Goal: Task Accomplishment & Management: Manage account settings

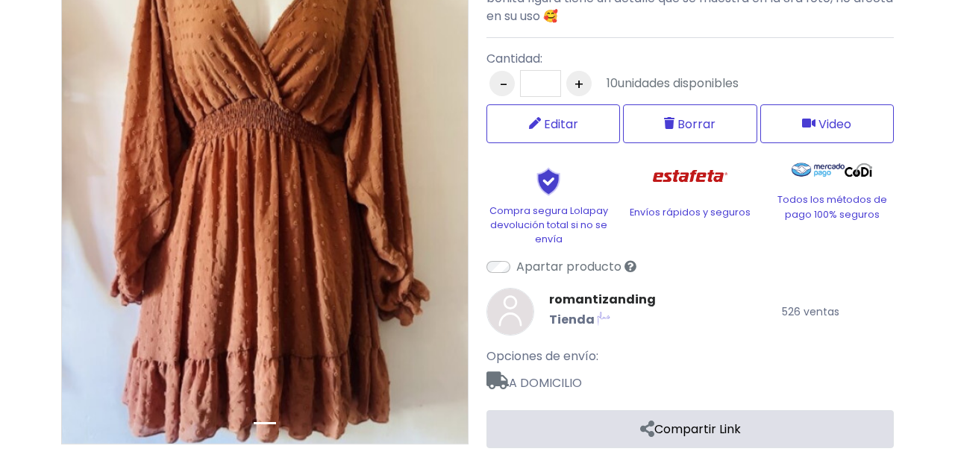
click at [686, 436] on link "Compartir Link" at bounding box center [689, 429] width 407 height 38
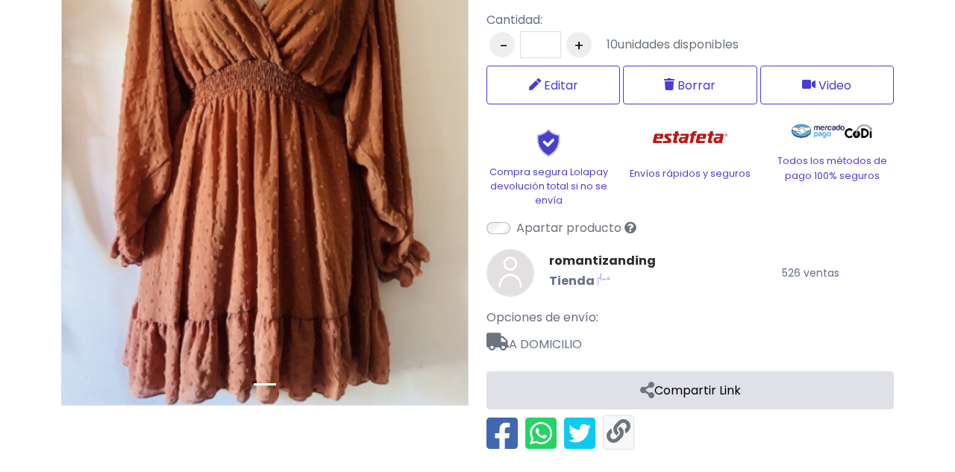
scroll to position [308, 0]
click at [617, 421] on link at bounding box center [618, 433] width 24 height 25
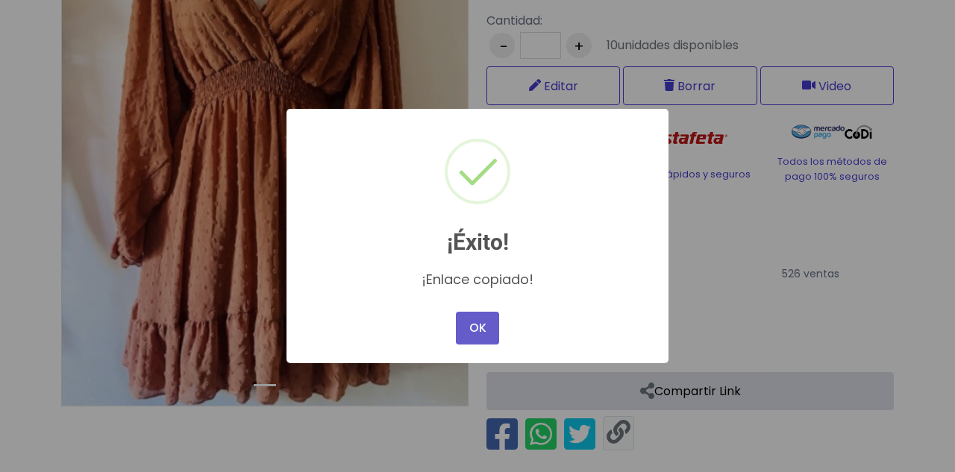
click at [484, 328] on button "OK" at bounding box center [477, 328] width 43 height 33
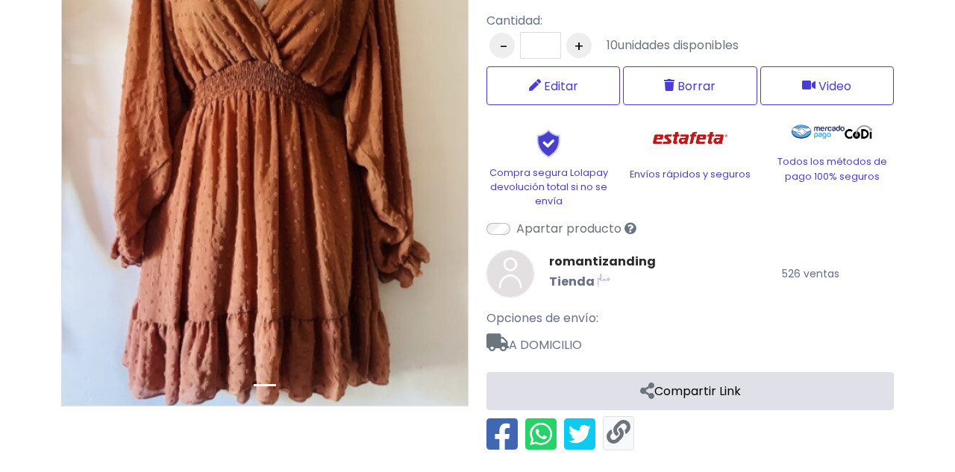
click at [608, 435] on link at bounding box center [618, 433] width 24 height 25
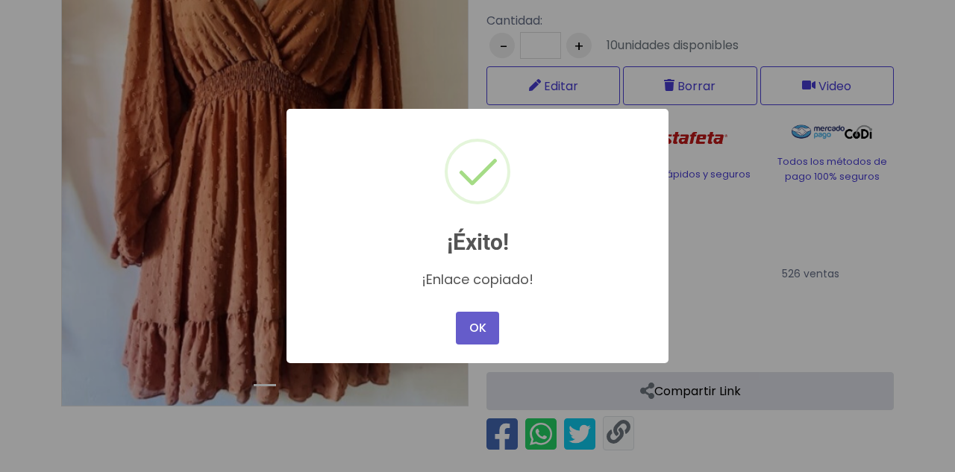
click at [469, 327] on button "OK" at bounding box center [477, 328] width 43 height 33
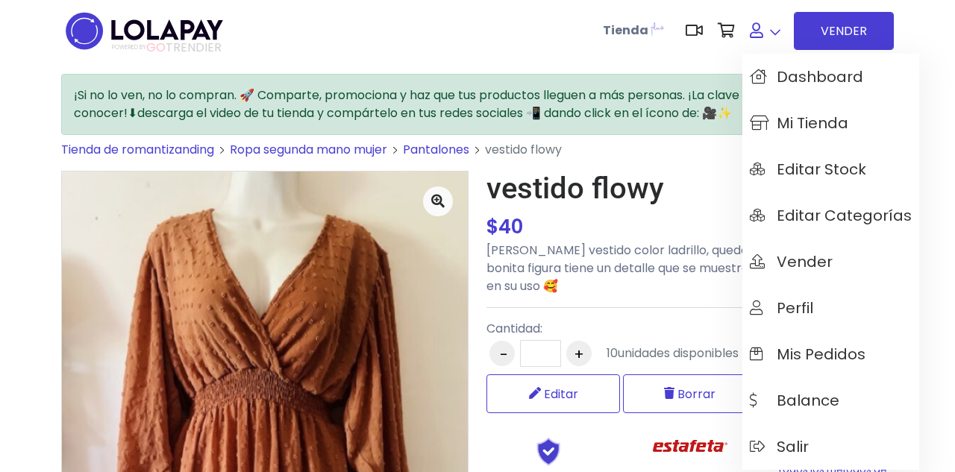
scroll to position [0, 0]
click at [809, 122] on span "Mi tienda" at bounding box center [799, 123] width 98 height 16
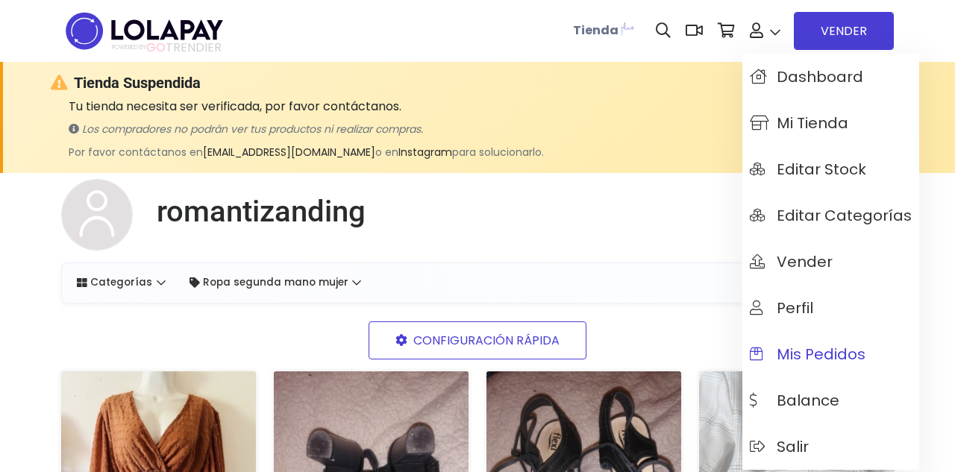
click at [832, 360] on span "Mis pedidos" at bounding box center [808, 354] width 116 height 16
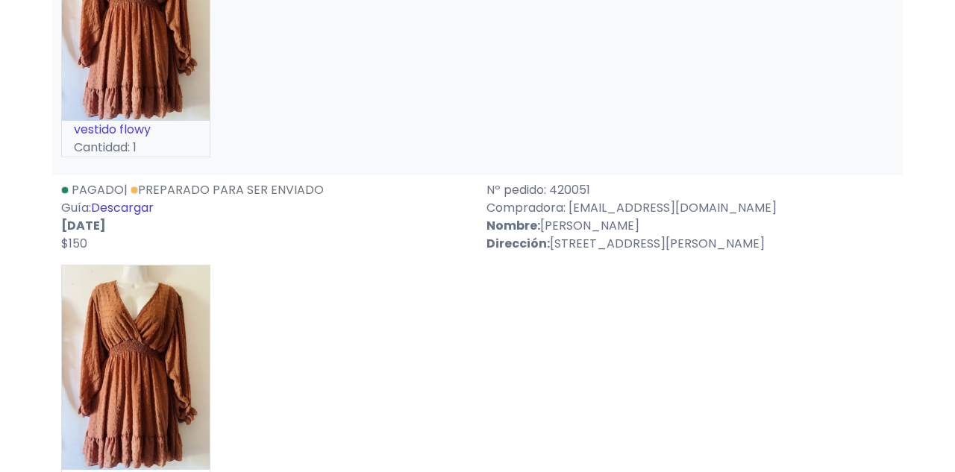
scroll to position [880, 0]
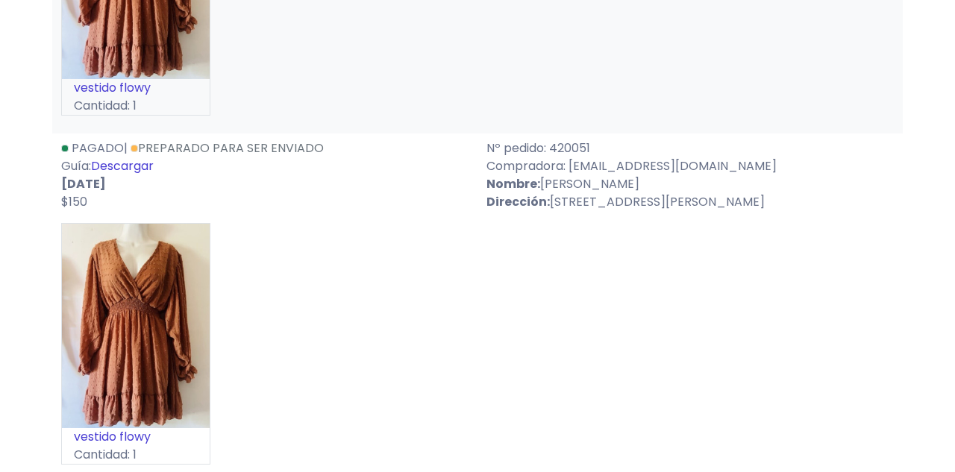
click at [137, 163] on link "Descargar" at bounding box center [122, 165] width 63 height 17
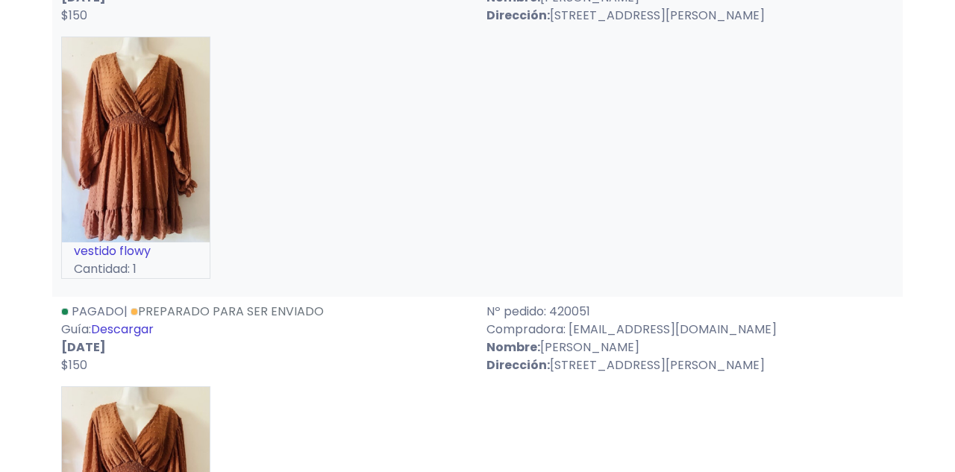
scroll to position [594, 0]
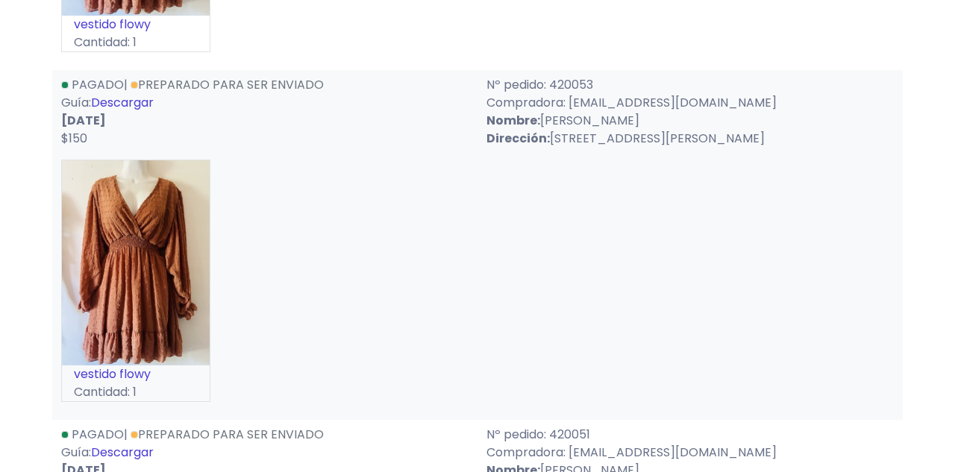
click at [139, 101] on link "Descargar" at bounding box center [122, 102] width 63 height 17
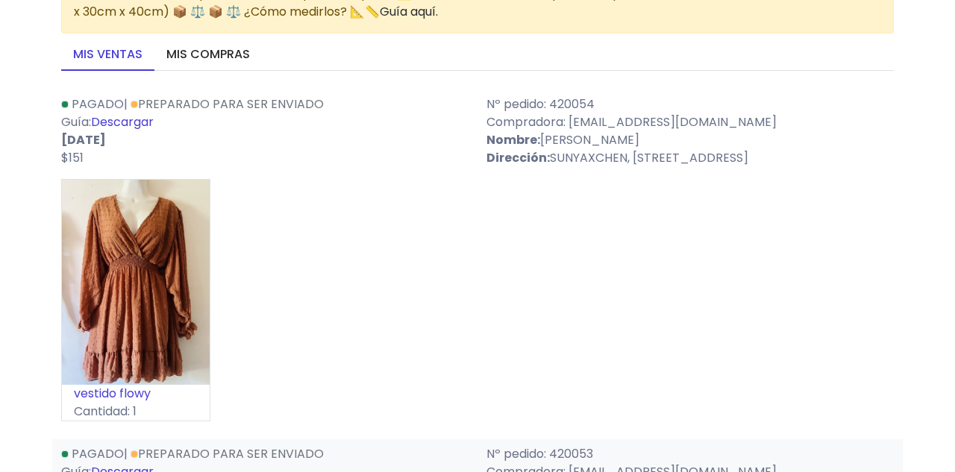
scroll to position [167, 0]
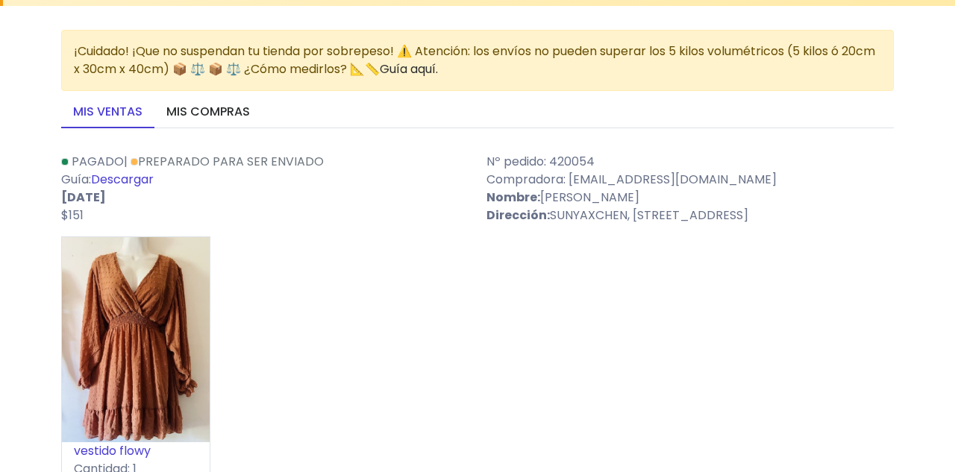
click at [138, 178] on link "Descargar" at bounding box center [122, 179] width 63 height 17
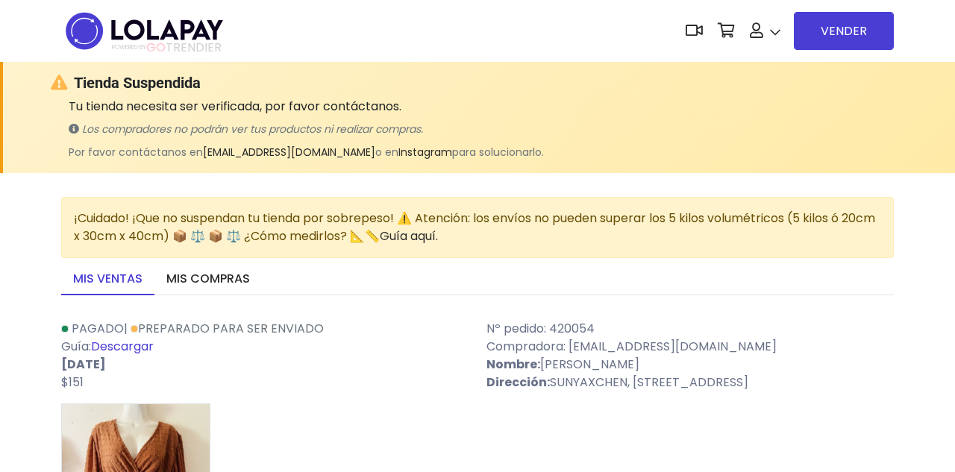
scroll to position [0, 0]
